Goal: Task Accomplishment & Management: Manage account settings

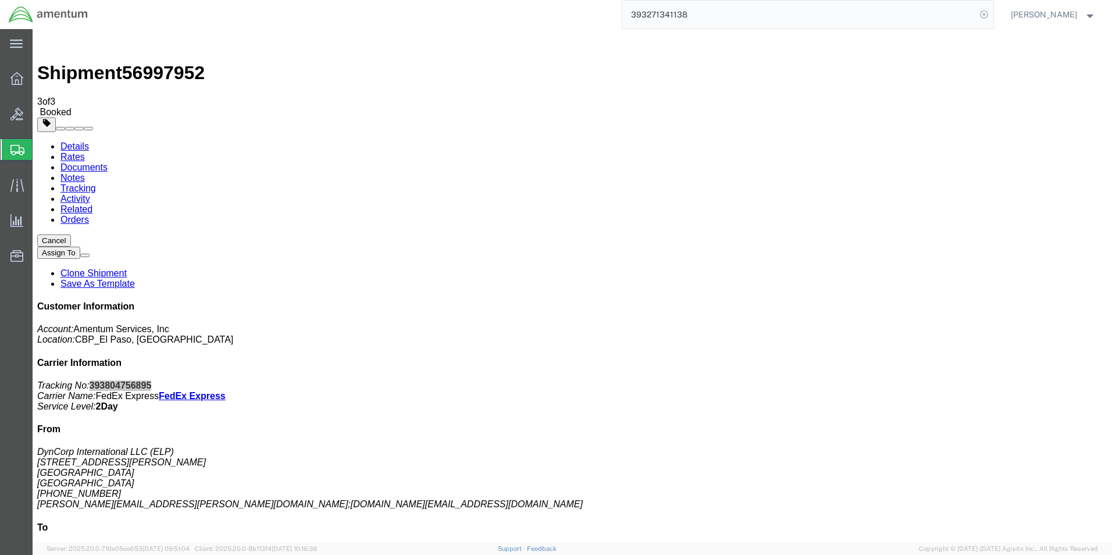
click at [992, 16] on icon at bounding box center [984, 14] width 16 height 16
click at [985, 13] on icon at bounding box center [984, 14] width 16 height 16
paste input "393796101938"
type input "393796101938"
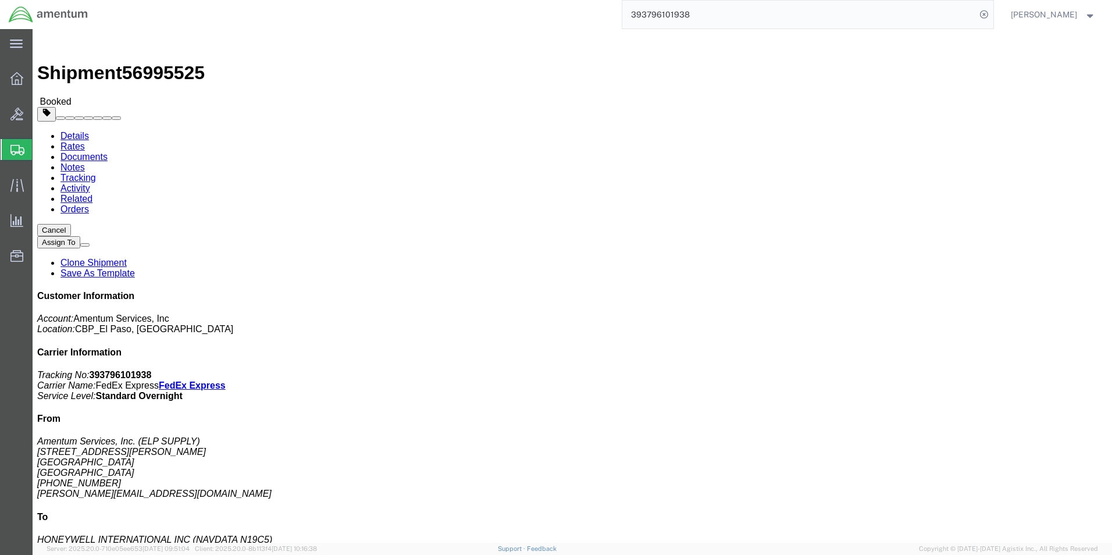
click link "Schedule pickup request"
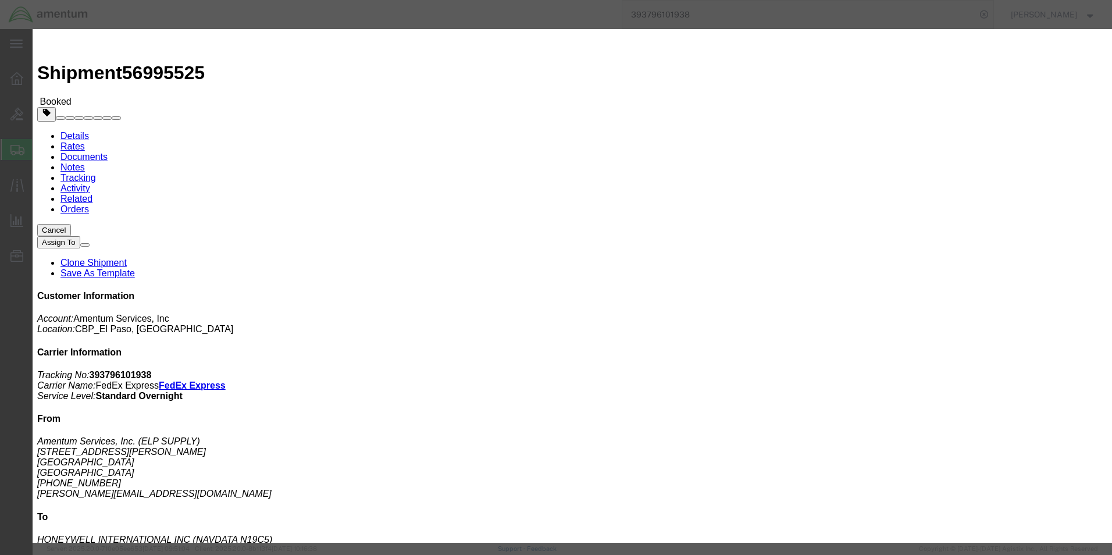
click button "Close"
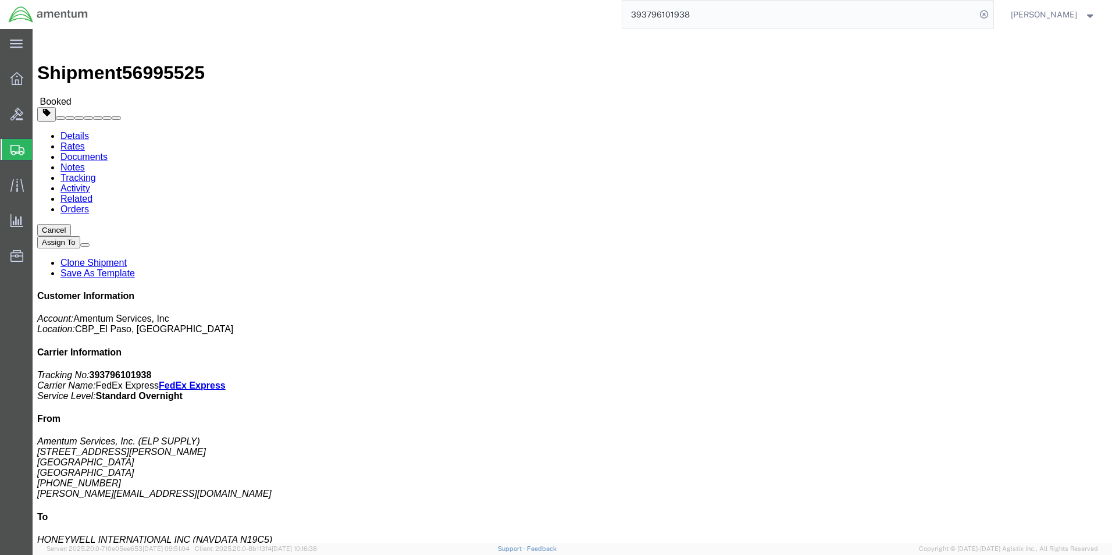
click span "button"
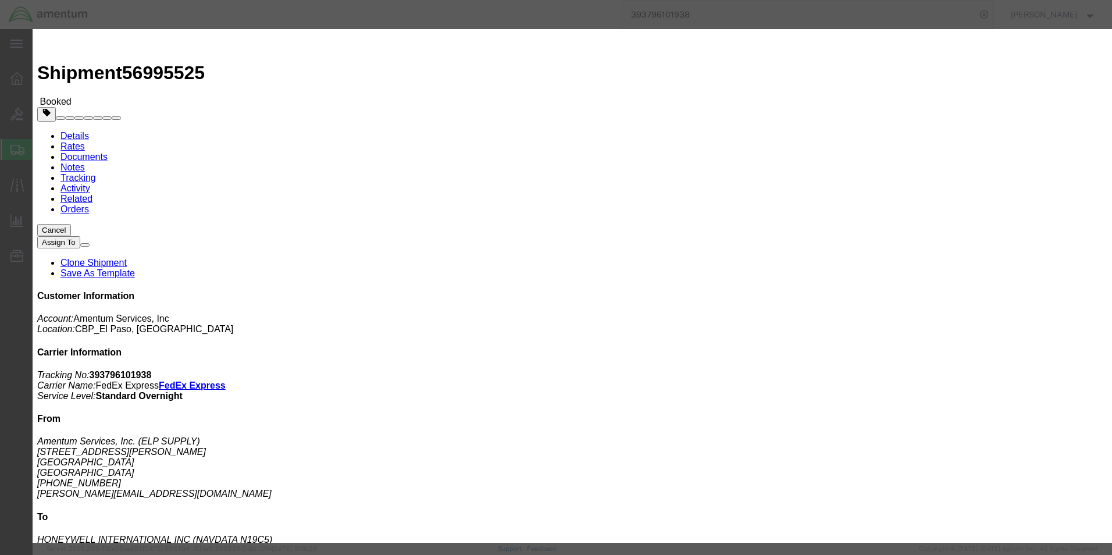
click div "[DATE] 2:30 PM"
type input "3:30 PM"
click button "Apply"
click div "[DATE] 4:30 PM"
type input "5:30 PM"
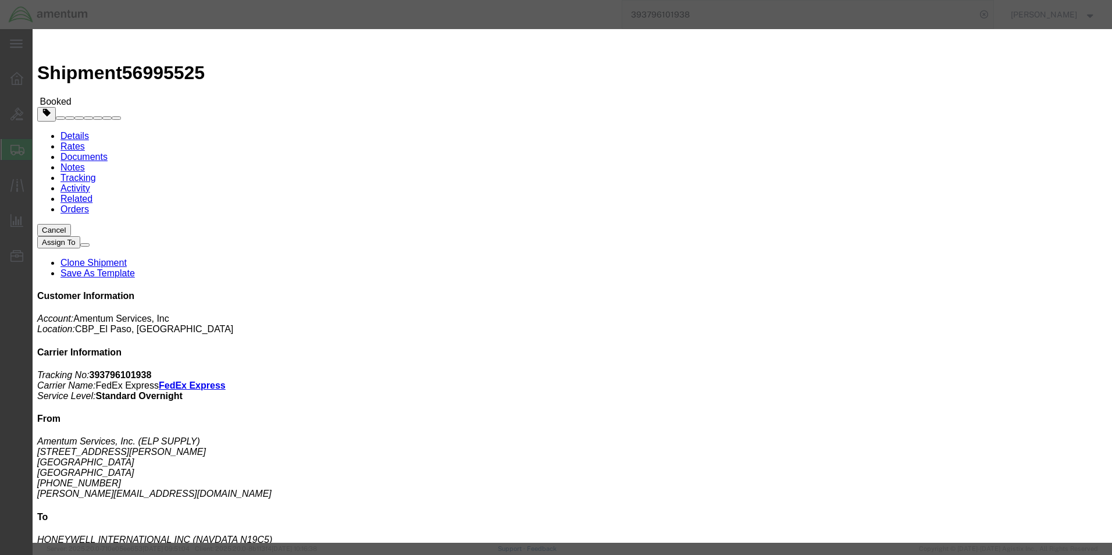
click button "Apply"
click button "Save"
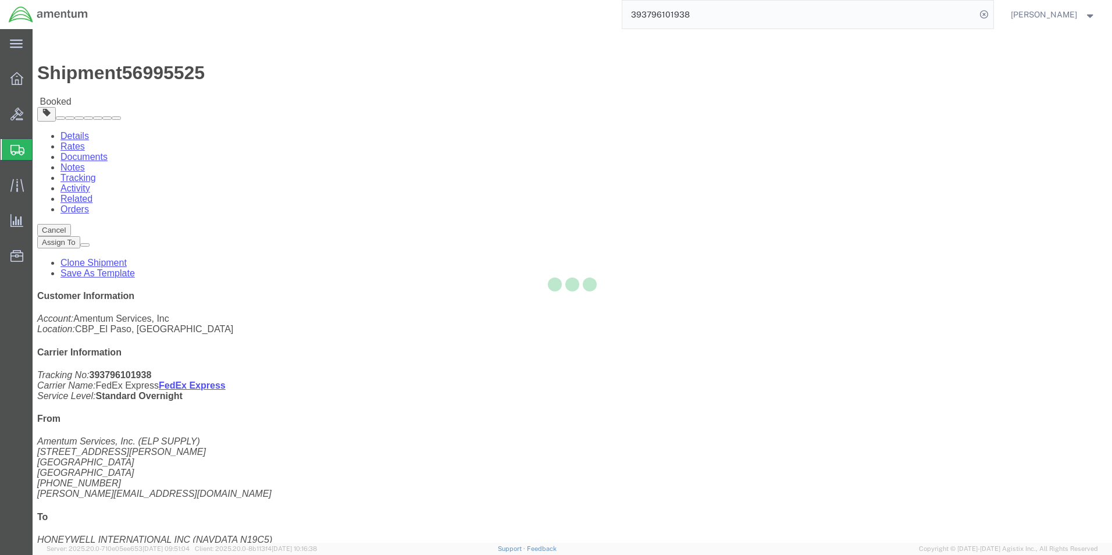
click at [742, 137] on div at bounding box center [573, 286] width 1080 height 514
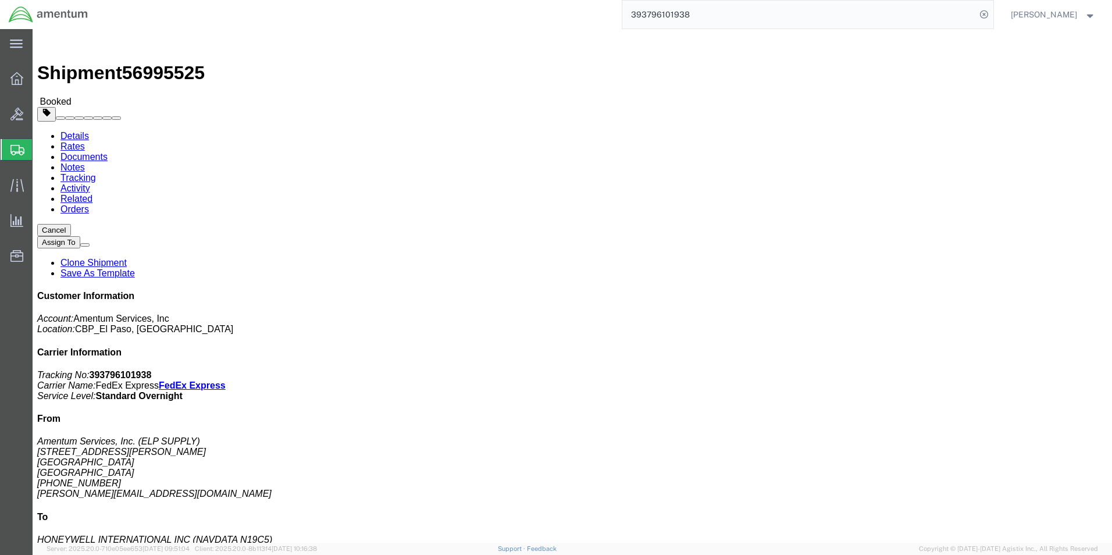
click button "Close"
click span "button"
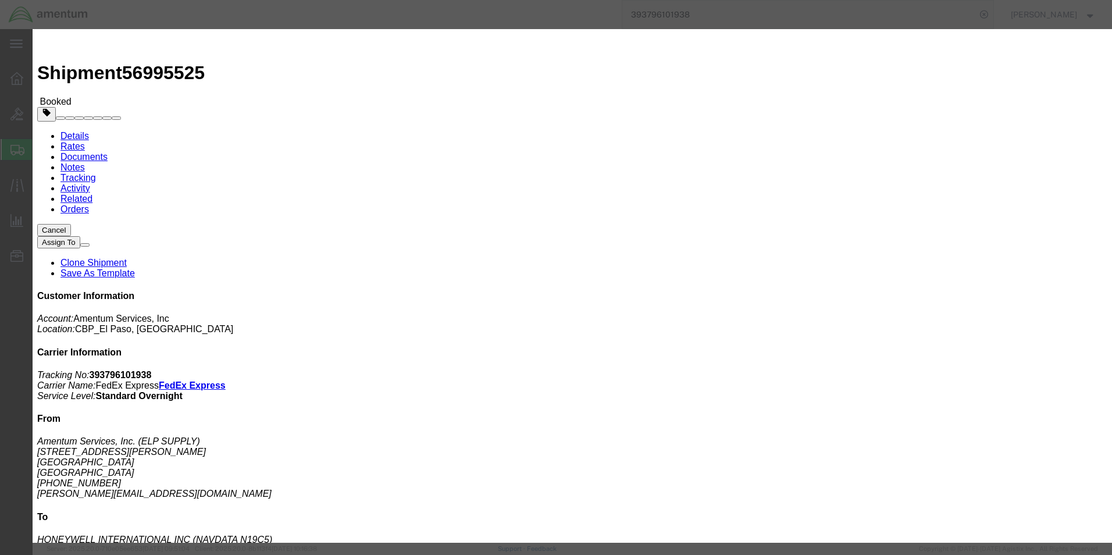
click div "[DATE] 2:30 PM"
type input "4:30 PM"
click button "Apply"
click button "Save"
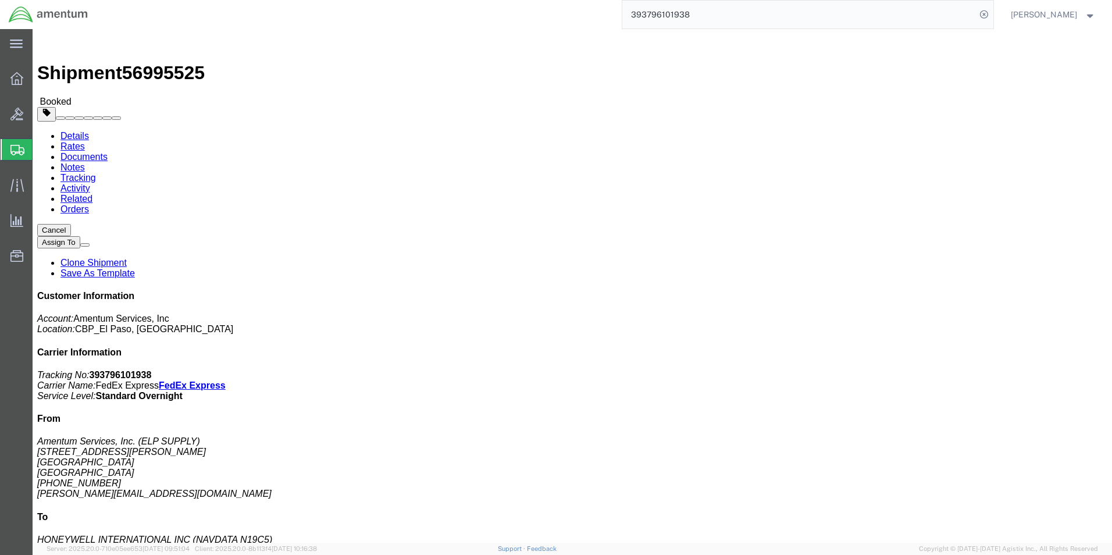
click button "Close"
